Goal: Information Seeking & Learning: Learn about a topic

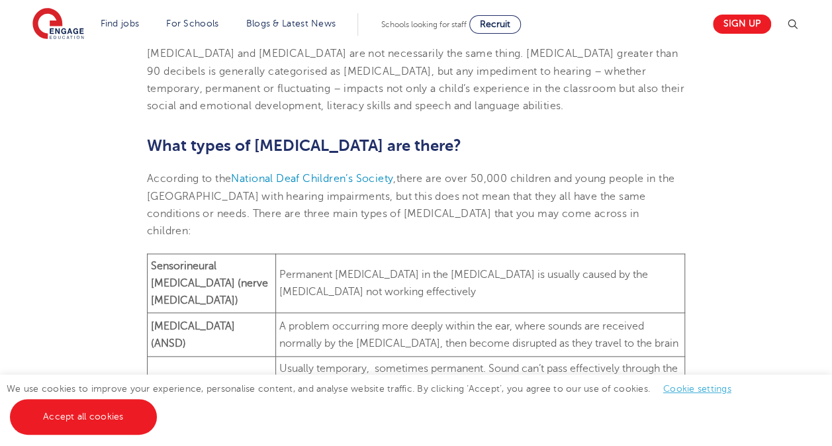
scroll to position [662, 0]
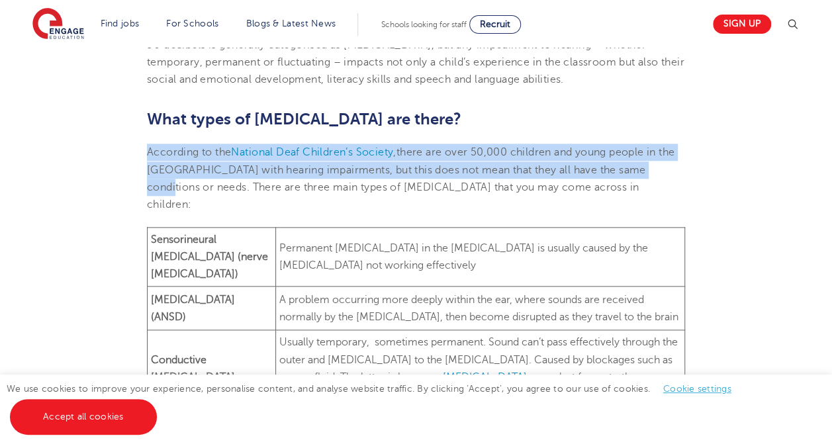
drag, startPoint x: 145, startPoint y: 150, endPoint x: 681, endPoint y: 170, distance: 536.1
copy p "According to the National Deaf Children’s Society , there are over 50,000 child…"
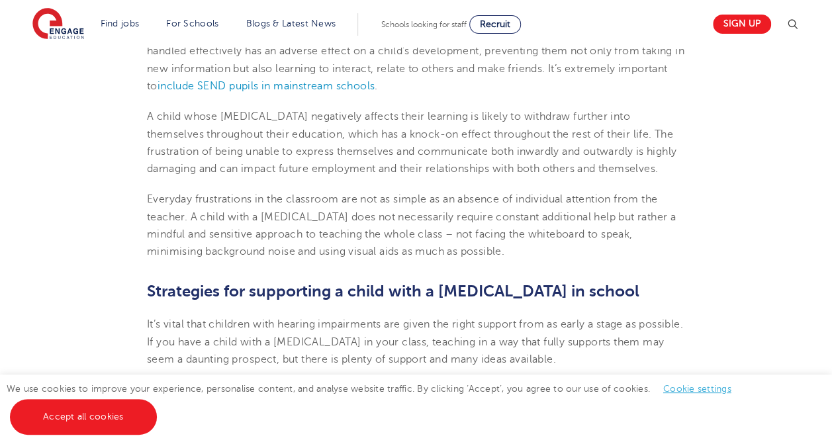
scroll to position [1536, 0]
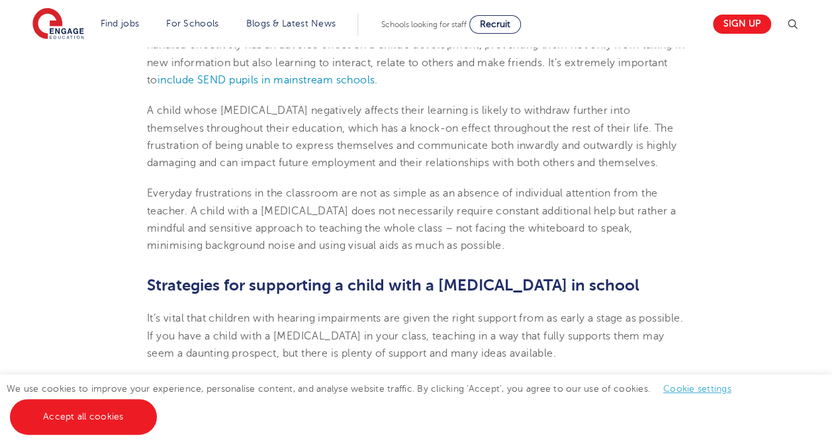
drag, startPoint x: 147, startPoint y: 113, endPoint x: 675, endPoint y: 244, distance: 543.8
copy section "A child whose [MEDICAL_DATA] negatively affects their learning is likely to wit…"
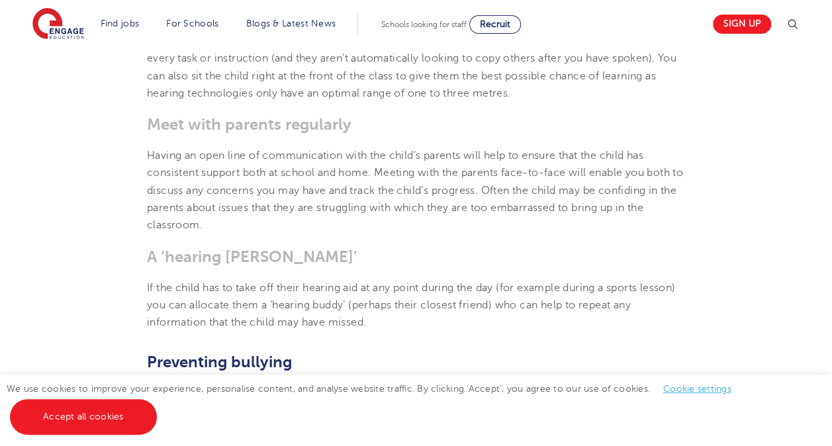
scroll to position [2145, 0]
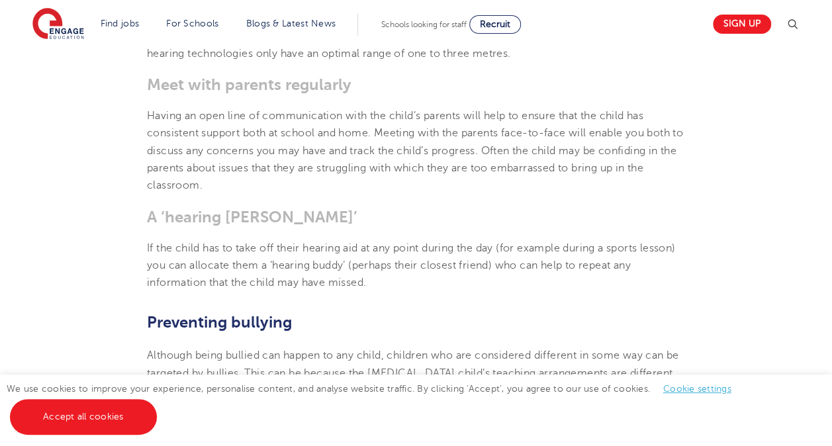
drag, startPoint x: 379, startPoint y: 130, endPoint x: 519, endPoint y: 185, distance: 151.0
click at [519, 185] on p "Having an open line of communication with the child’s parents will help to ensu…" at bounding box center [416, 150] width 538 height 87
drag, startPoint x: 519, startPoint y: 185, endPoint x: 499, endPoint y: 203, distance: 26.8
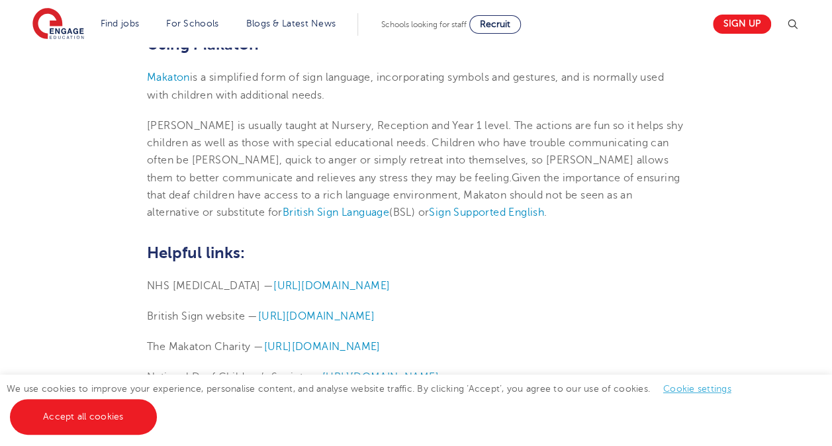
scroll to position [2914, 0]
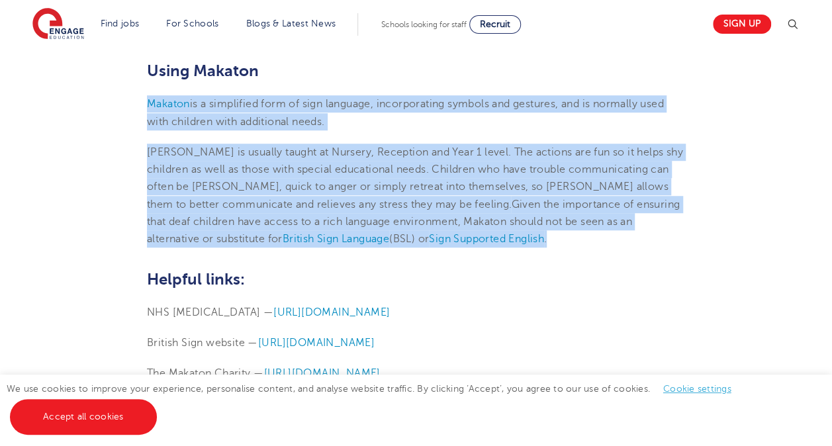
drag, startPoint x: 140, startPoint y: 99, endPoint x: 520, endPoint y: 234, distance: 403.4
copy section "Makaton is a simplified form of sign language, incorporating symbols and gestur…"
